Goal: Task Accomplishment & Management: Manage account settings

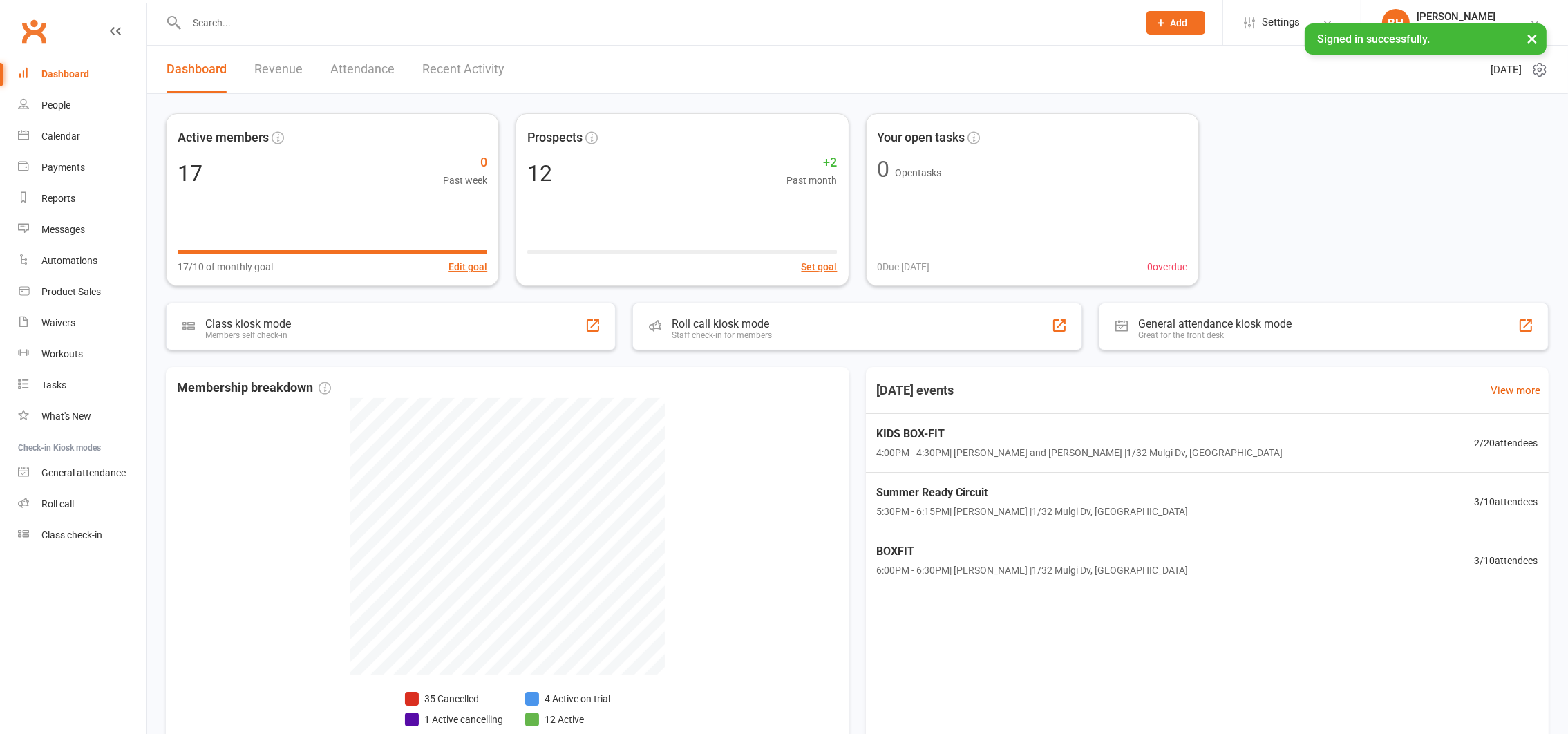
click at [292, 22] on input "text" at bounding box center [655, 23] width 946 height 20
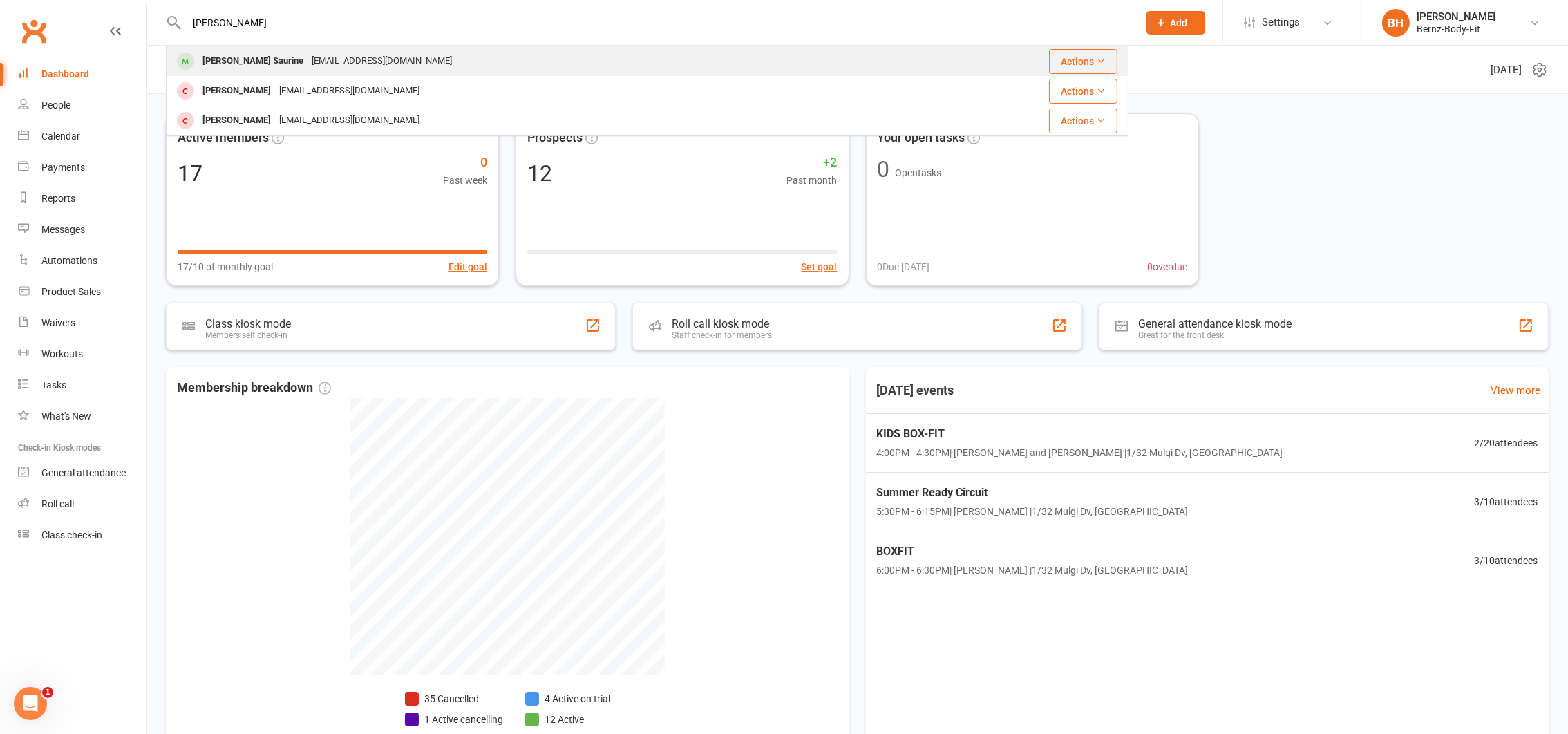
type input "[PERSON_NAME]"
click at [284, 60] on div "[PERSON_NAME] Saurine" at bounding box center [253, 61] width 110 height 20
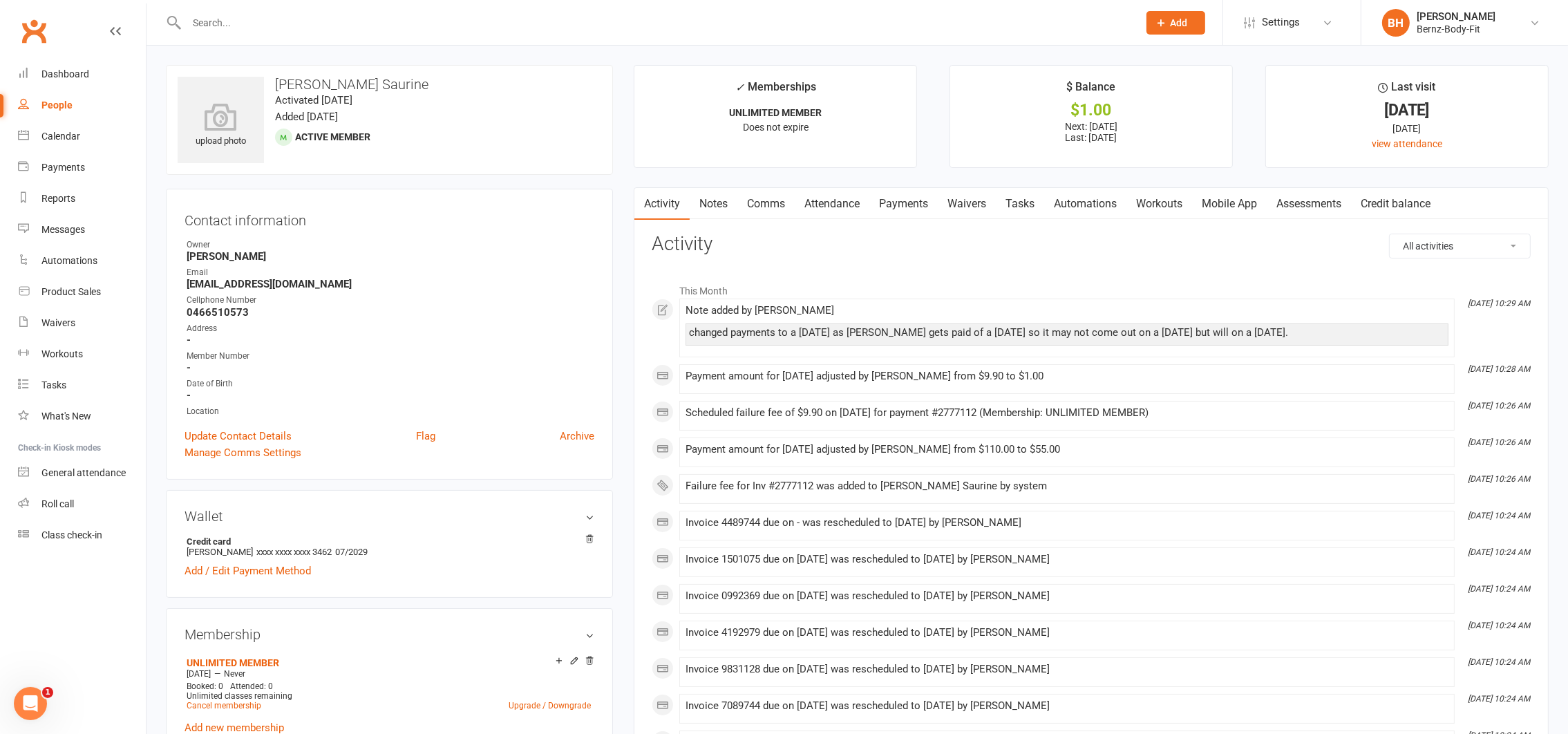
click at [913, 206] on link "Payments" at bounding box center [904, 203] width 68 height 31
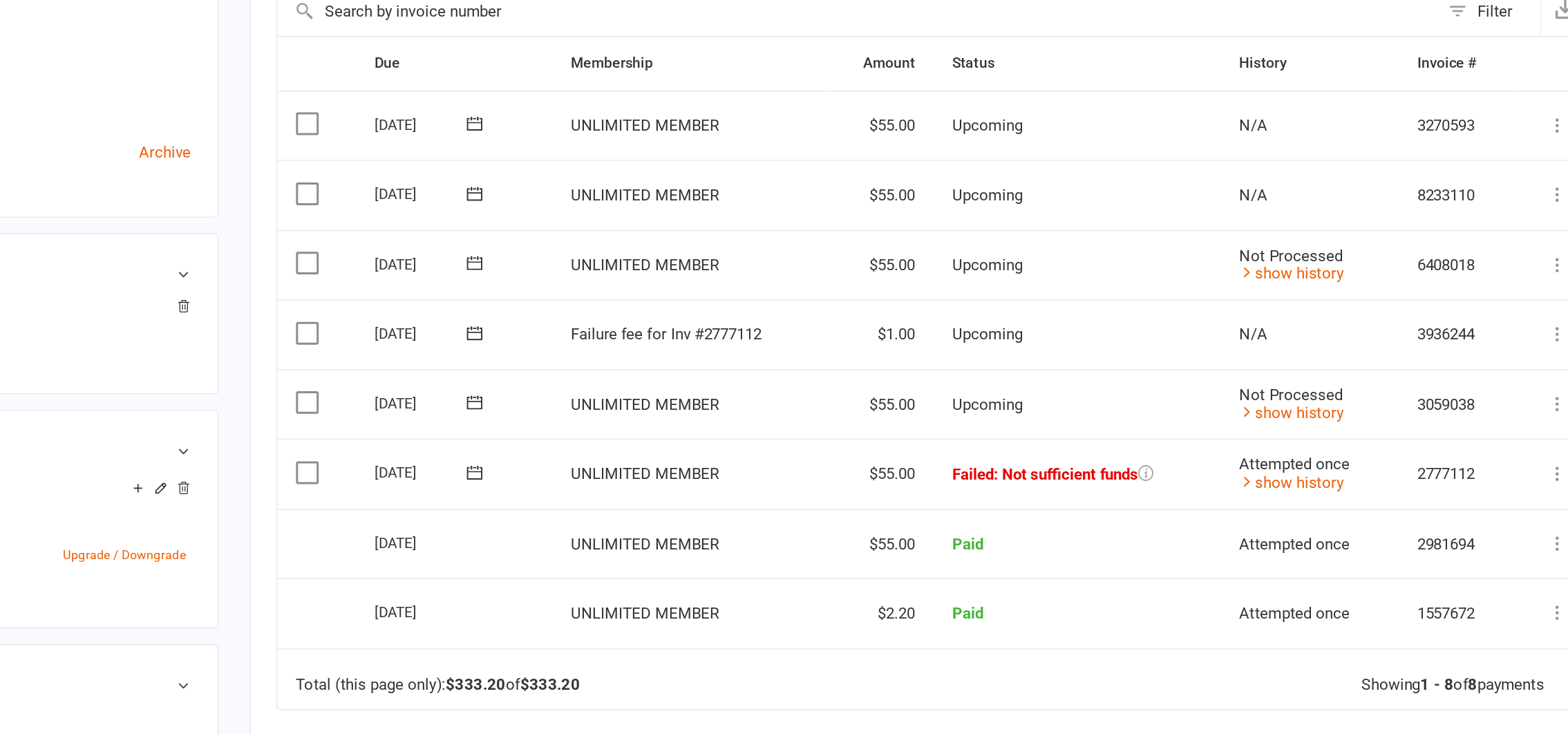
scroll to position [93, 0]
click at [1507, 555] on icon at bounding box center [1509, 557] width 13 height 13
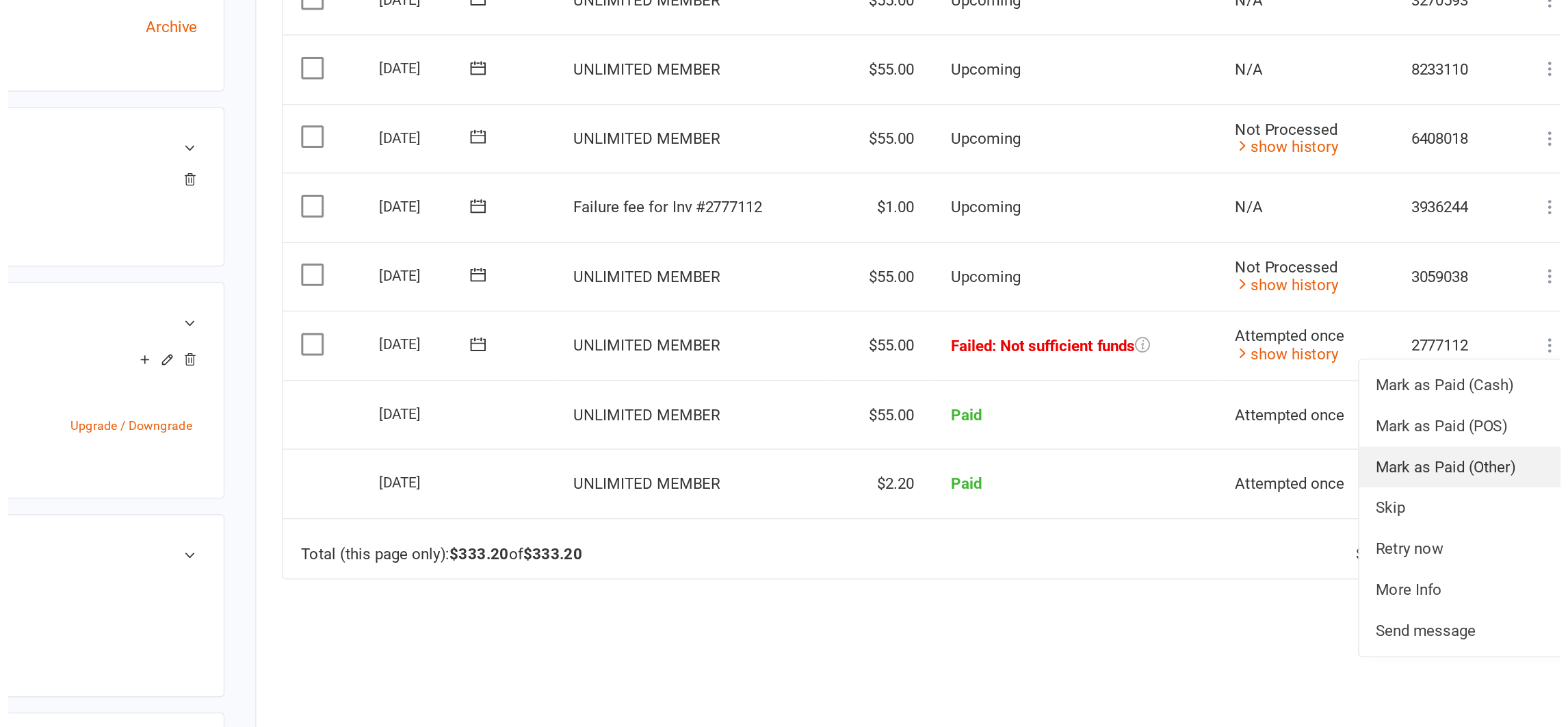
scroll to position [175, 0]
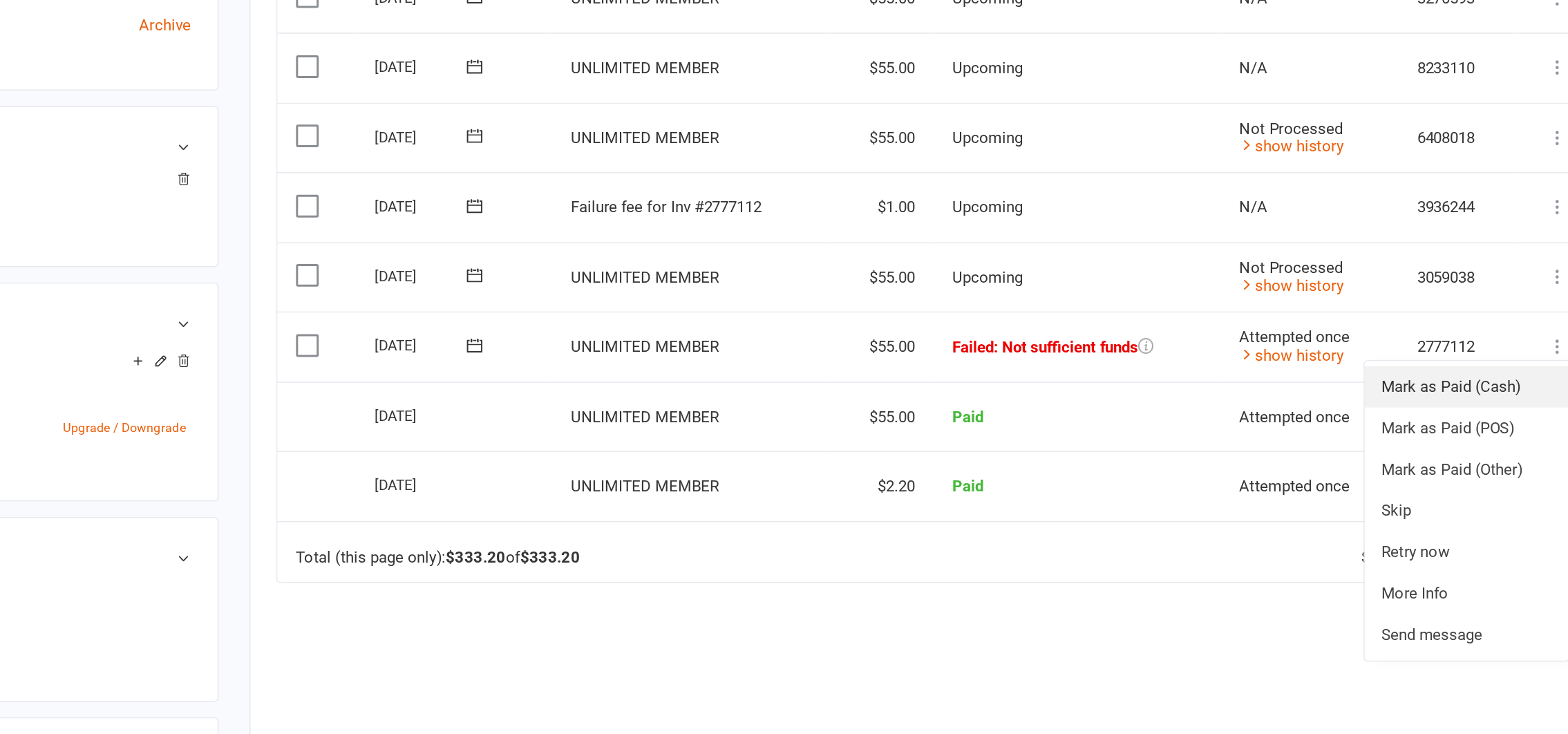
click at [1447, 497] on link "Mark as Paid (Cash)" at bounding box center [1448, 500] width 137 height 28
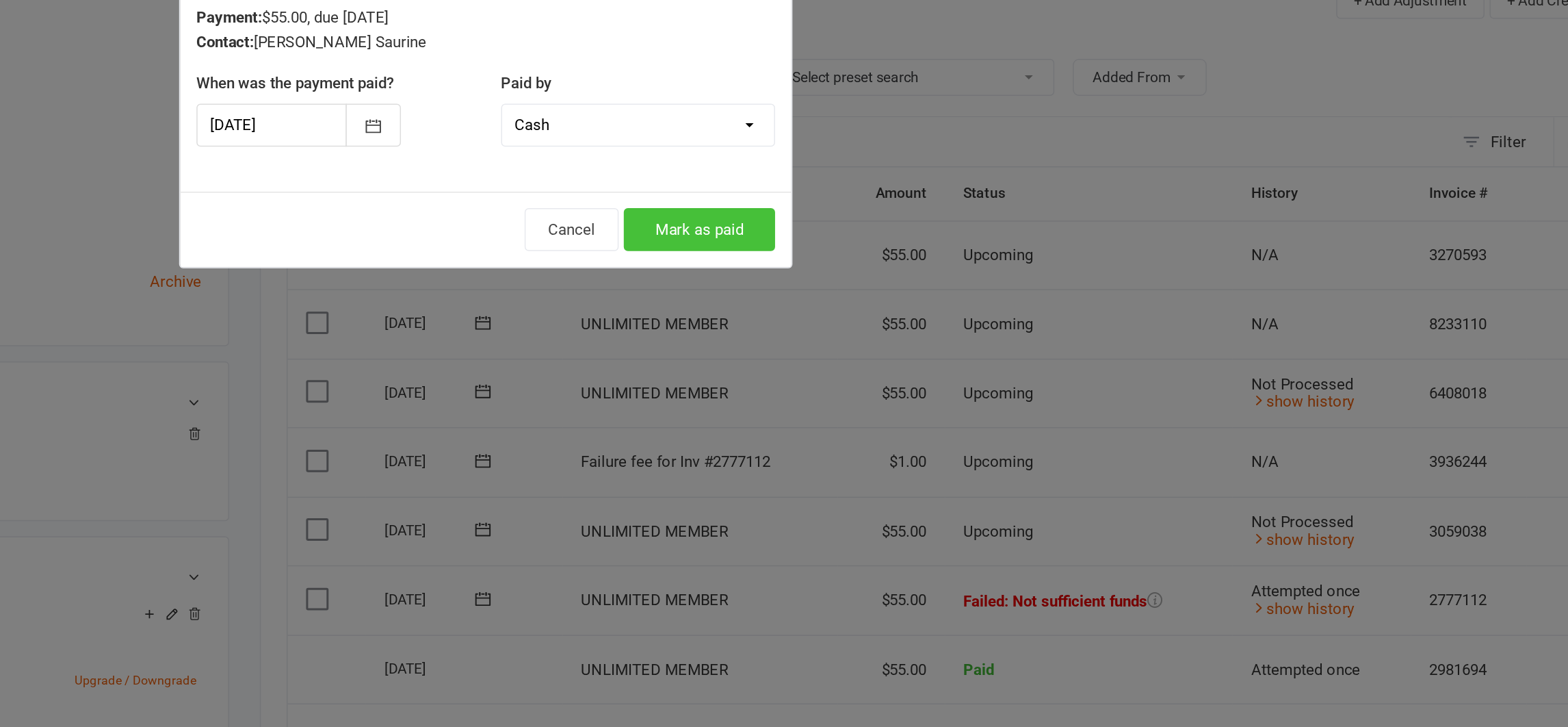
click at [916, 224] on button "Mark as paid" at bounding box center [927, 222] width 101 height 28
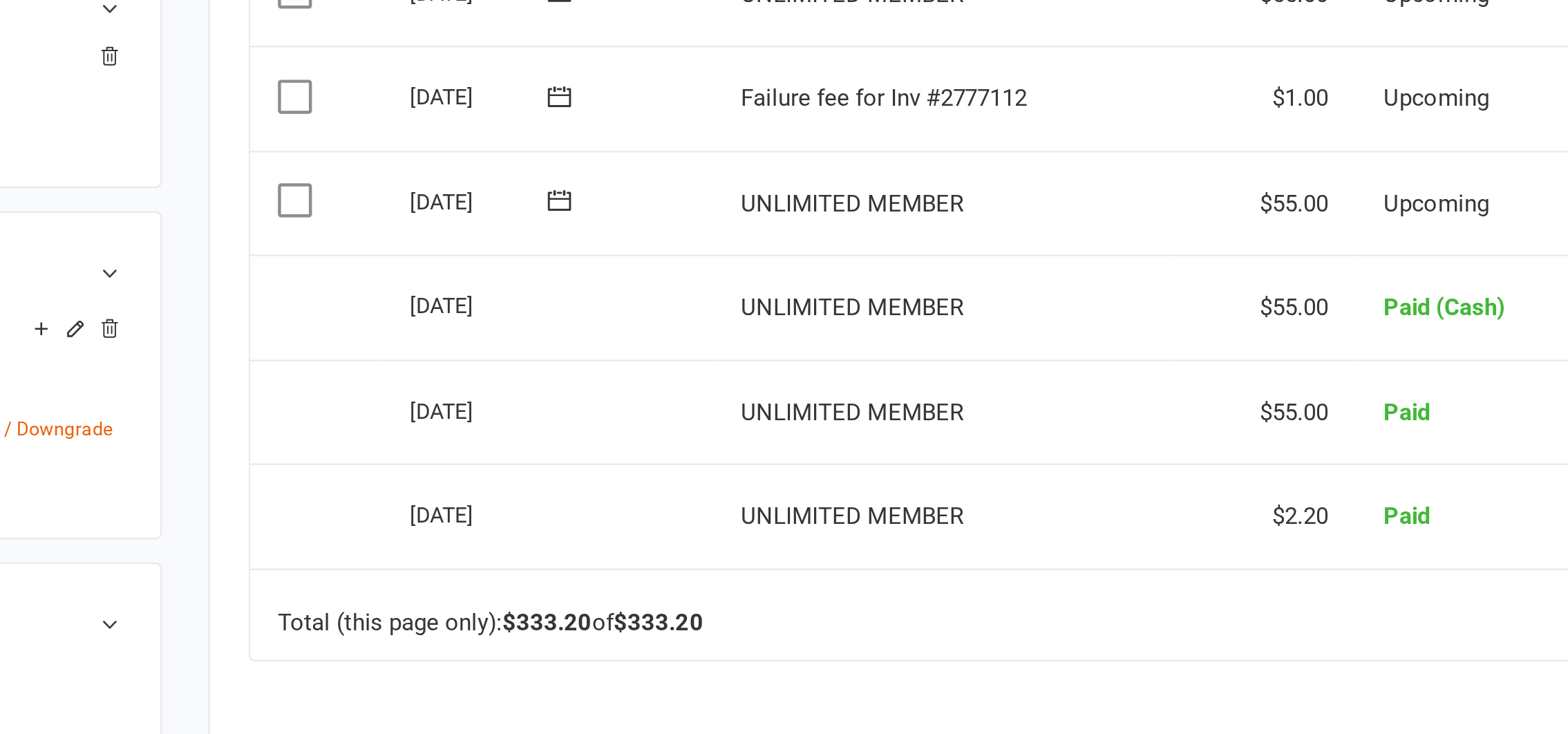
scroll to position [226, 0]
